Goal: Task Accomplishment & Management: Manage account settings

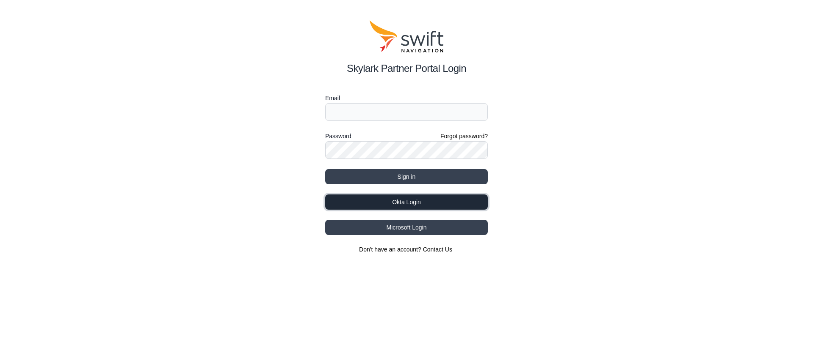
click at [446, 198] on button "Okta Login" at bounding box center [406, 202] width 163 height 15
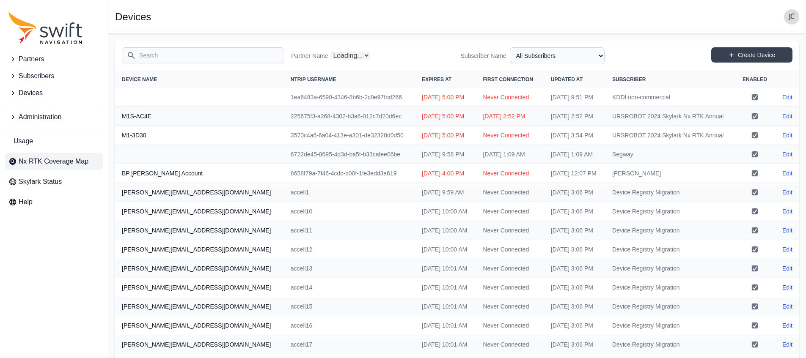
select select "Partner Name"
click at [31, 145] on span "Usage" at bounding box center [23, 141] width 19 height 10
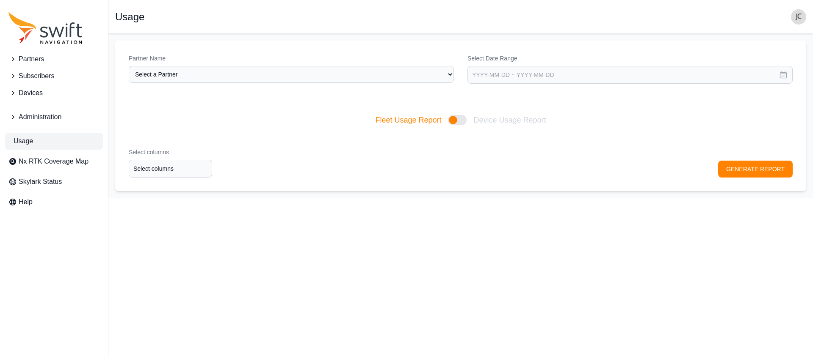
click at [457, 118] on div at bounding box center [457, 120] width 19 height 10
click at [375, 120] on input "Fleet Usage Report Device Usage Report" at bounding box center [375, 120] width 0 height 0
checkbox input "true"
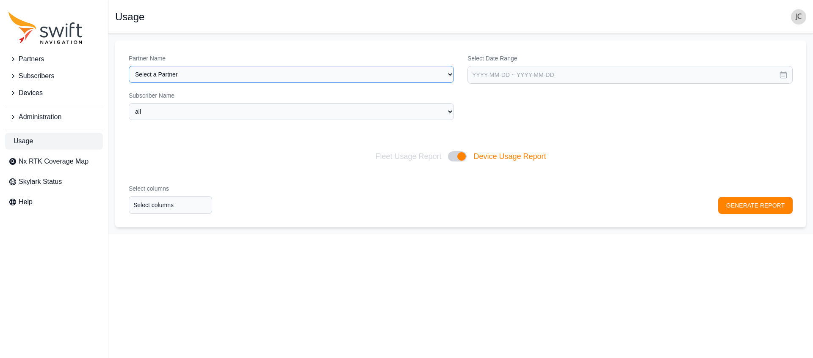
click at [428, 71] on select "Select a Partner AlpsAlpine Asensing Bad Elf Benchmark Tool & Supply Blue Plane…" at bounding box center [291, 74] width 325 height 17
click at [129, 66] on select "Select a Partner AlpsAlpine Asensing Bad Elf Benchmark Tool & Supply Blue Plane…" at bounding box center [291, 74] width 325 height 17
select select "e09e50b0-9e02-4a80-90da-74f8161d8cfb"
click at [233, 112] on select "all Backend Tests Bosch Development bosch_new Volvo EU/NA Volvo EU/NA (1)" at bounding box center [291, 111] width 325 height 17
select select "b43f0a7d-dd7d-4ae8-a927-b73cea2dd96c"
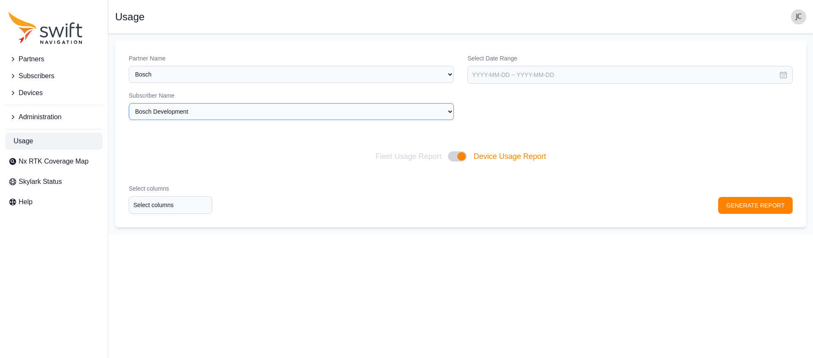
click at [129, 103] on select "all Backend Tests Bosch Development bosch_new Volvo EU/NA Volvo EU/NA (1)" at bounding box center [291, 111] width 325 height 17
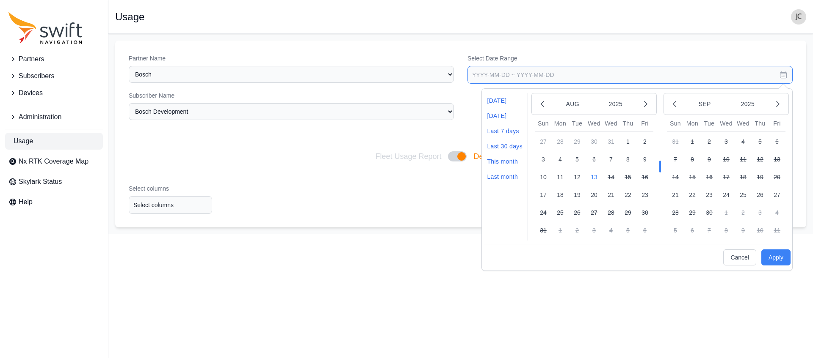
click at [536, 78] on input "text" at bounding box center [629, 75] width 325 height 18
click at [559, 177] on button "11" at bounding box center [559, 177] width 17 height 17
click at [577, 176] on button "12" at bounding box center [576, 177] width 17 height 17
click at [776, 260] on button "Apply" at bounding box center [775, 258] width 29 height 16
type input "[DATE] ~ [DATE]"
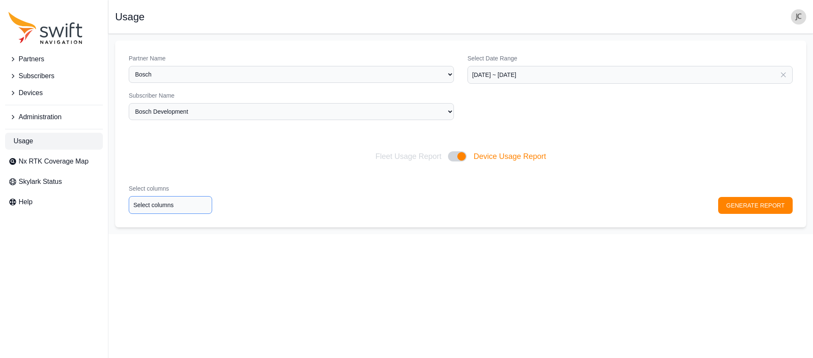
click at [192, 207] on input "Select columns" at bounding box center [170, 205] width 83 height 18
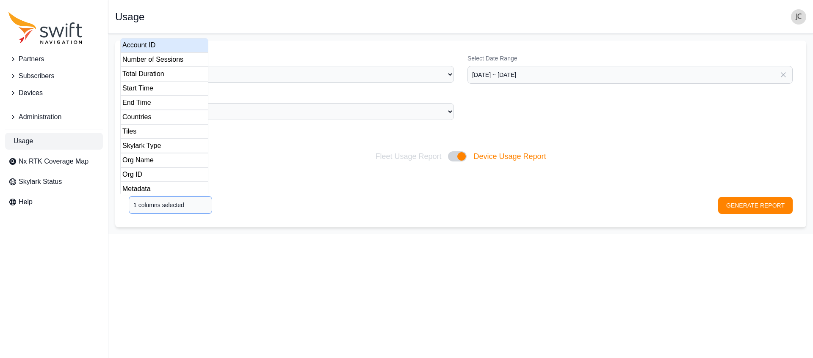
click at [165, 48] on div "Account ID" at bounding box center [164, 45] width 88 height 14
click at [171, 61] on div "Number of Sessions" at bounding box center [164, 59] width 88 height 14
click at [171, 69] on div "Total Duration" at bounding box center [164, 74] width 88 height 14
click at [168, 85] on div "Start Time" at bounding box center [164, 88] width 88 height 14
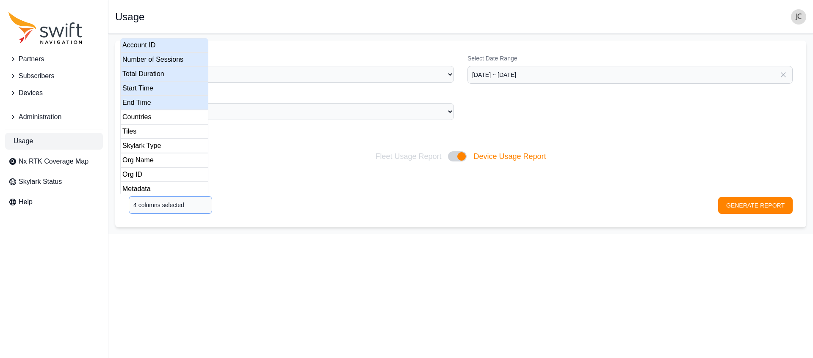
type input "5 columns selected"
click at [168, 100] on div "End Time" at bounding box center [164, 103] width 88 height 14
click at [278, 208] on div "Select columns 5 columns selected GENERATE REPORT" at bounding box center [460, 199] width 691 height 57
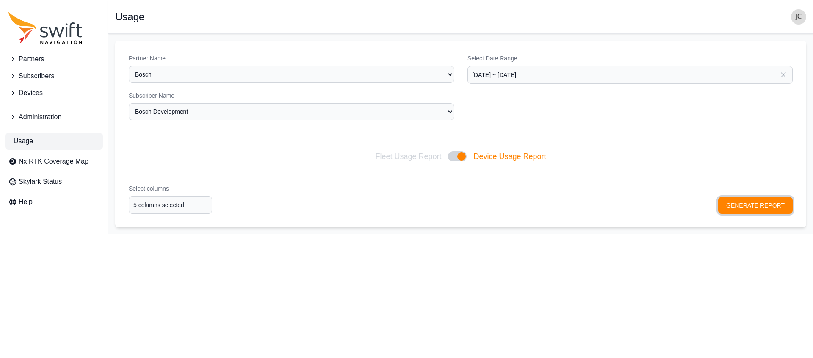
click at [741, 205] on button "GENERATE REPORT" at bounding box center [755, 205] width 74 height 17
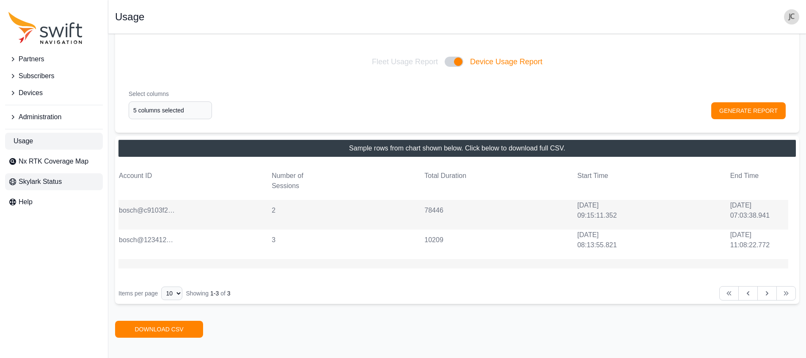
scroll to position [44, 0]
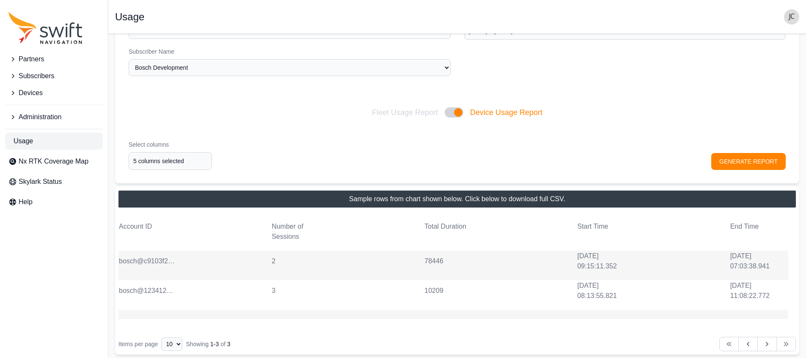
click at [38, 91] on span "Devices" at bounding box center [31, 93] width 24 height 10
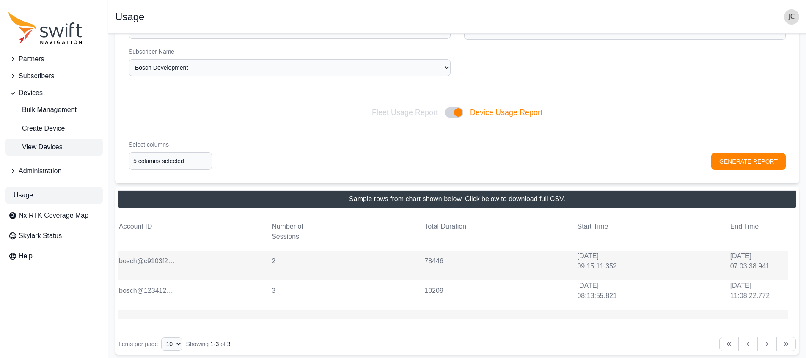
click at [43, 152] on link "View Devices" at bounding box center [54, 147] width 98 height 17
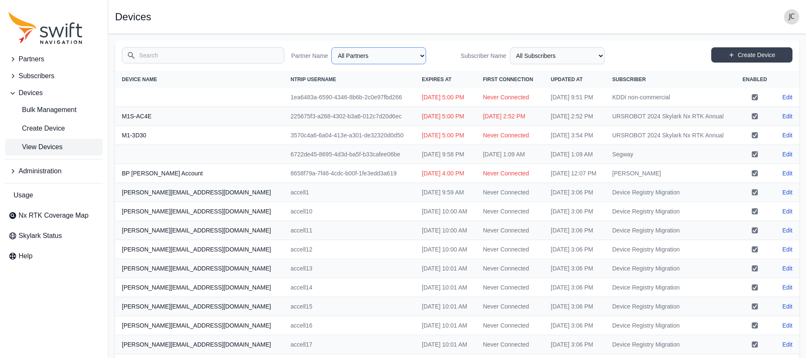
click at [341, 59] on select "All Partners AlpsAlpine Asensing Bad Elf Benchmark Tool & Supply Blue Planet Ge…" at bounding box center [378, 55] width 95 height 17
click at [333, 47] on select "All Partners AlpsAlpine Asensing Bad Elf Benchmark Tool & Supply Blue Planet Ge…" at bounding box center [378, 55] width 95 height 17
select select "e09e50b0-9e02-4a80-90da-74f8161d8cfb"
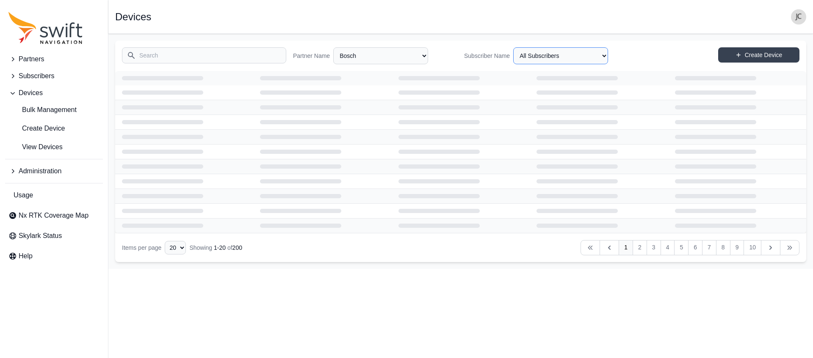
click at [551, 56] on select "All Subscribers Backend Tests Bosch Development bosch_new Volvo EU/NA Volvo EU/…" at bounding box center [560, 55] width 95 height 17
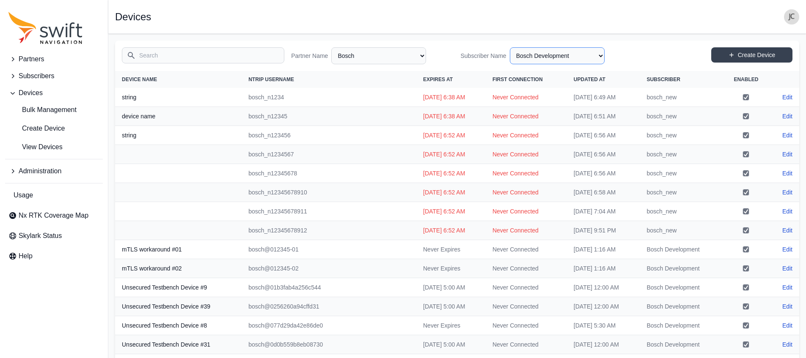
click at [513, 47] on select "All Subscribers Backend Tests Bosch Development bosch_new Volvo EU/NA Volvo EU/…" at bounding box center [557, 55] width 95 height 17
select select "b43f0a7d-dd7d-4ae8-a927-b73cea2dd96c"
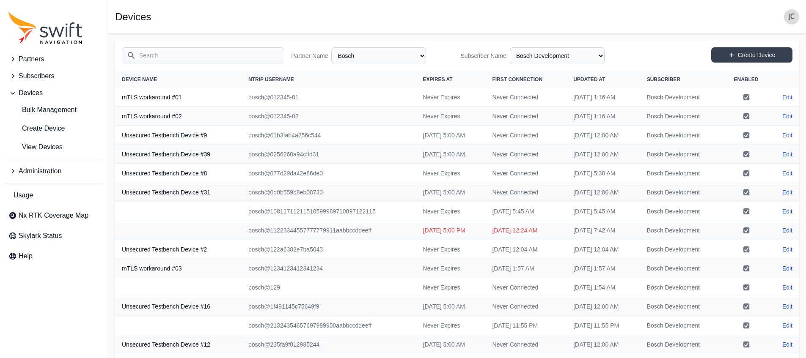
click at [210, 56] on input "Search" at bounding box center [203, 55] width 163 height 16
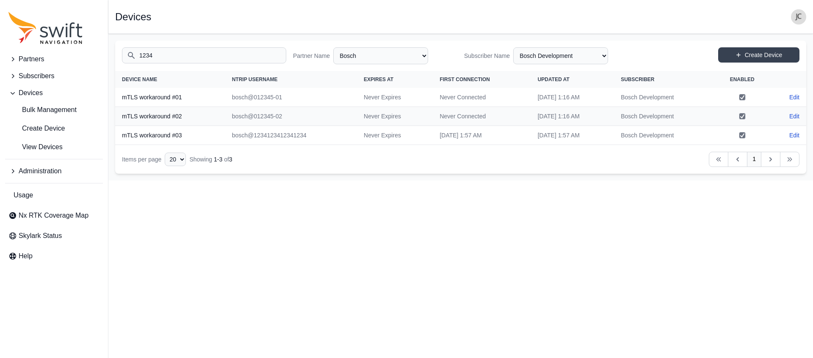
click at [166, 54] on input "1234" at bounding box center [204, 55] width 164 height 16
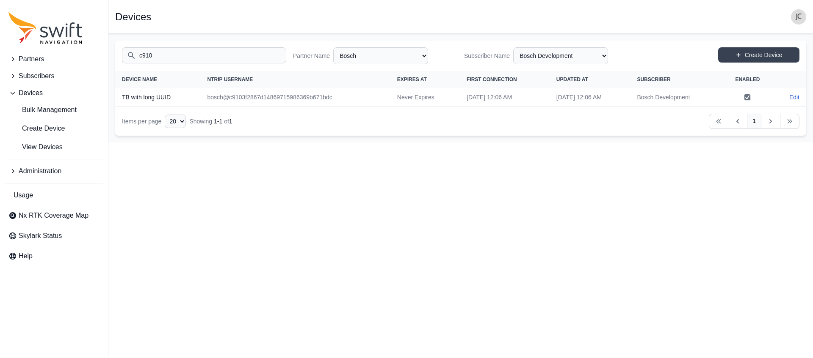
click at [179, 58] on input "c910" at bounding box center [204, 55] width 164 height 16
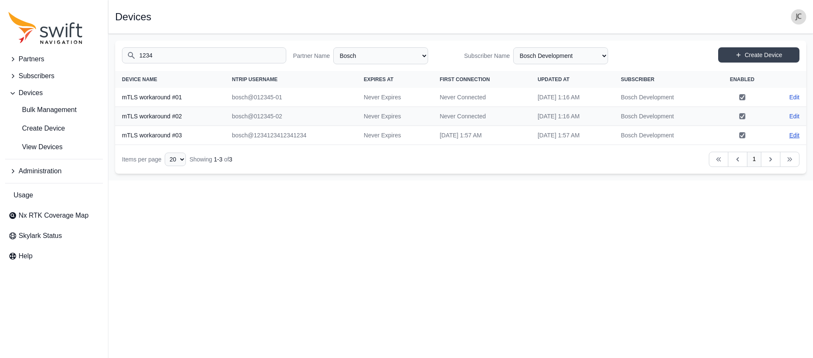
type input "1234"
click at [798, 136] on link "Edit" at bounding box center [794, 135] width 10 height 8
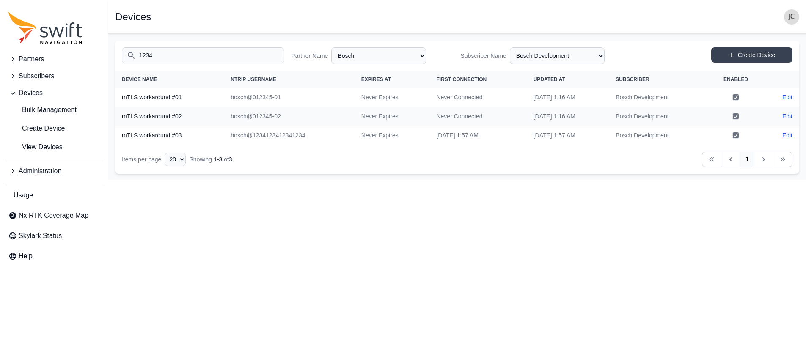
select select "e09e50b0-9e02-4a80-90da-74f8161d8cfb"
select select "b43f0a7d-dd7d-4ae8-a927-b73cea2dd96c"
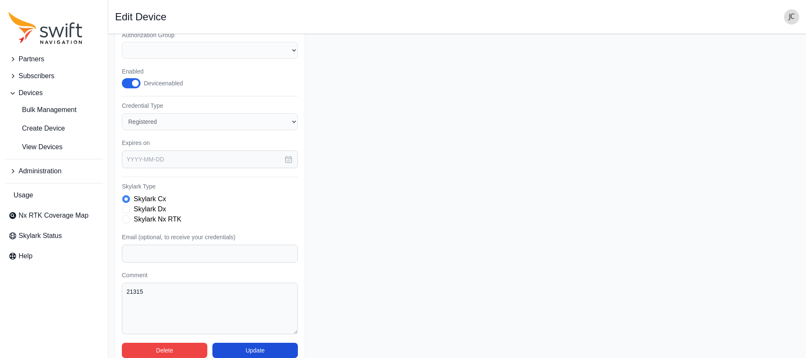
scroll to position [203, 0]
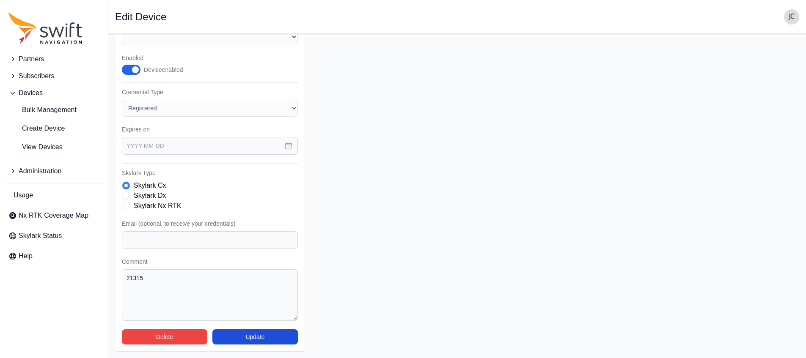
click at [46, 173] on span "Administration" at bounding box center [40, 171] width 43 height 10
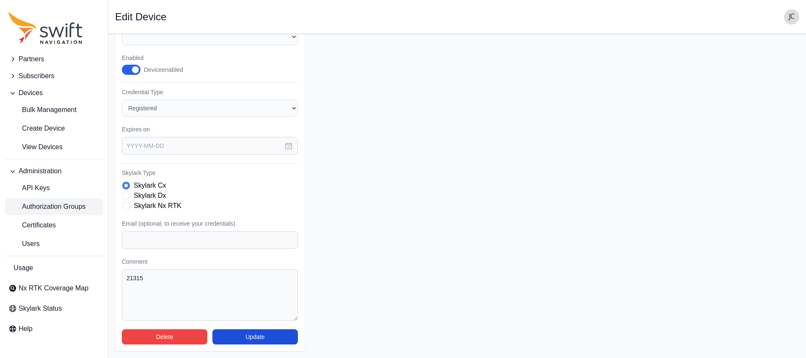
click at [50, 213] on link "Authorization Groups" at bounding box center [54, 206] width 98 height 17
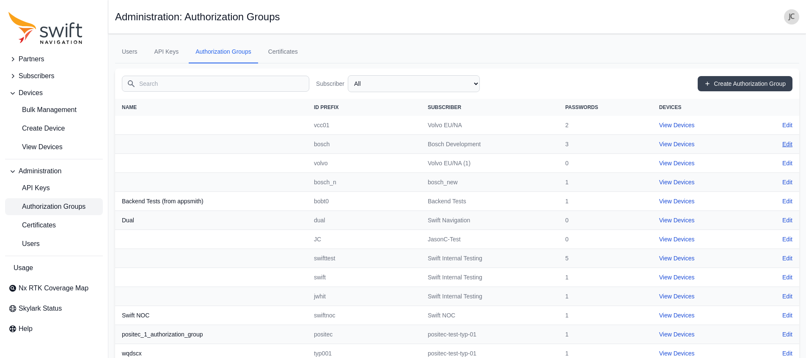
click at [786, 146] on link "Edit" at bounding box center [788, 144] width 10 height 8
select select "b43f0a7d-dd7d-4ae8-a927-b73cea2dd96c"
